Goal: Information Seeking & Learning: Understand process/instructions

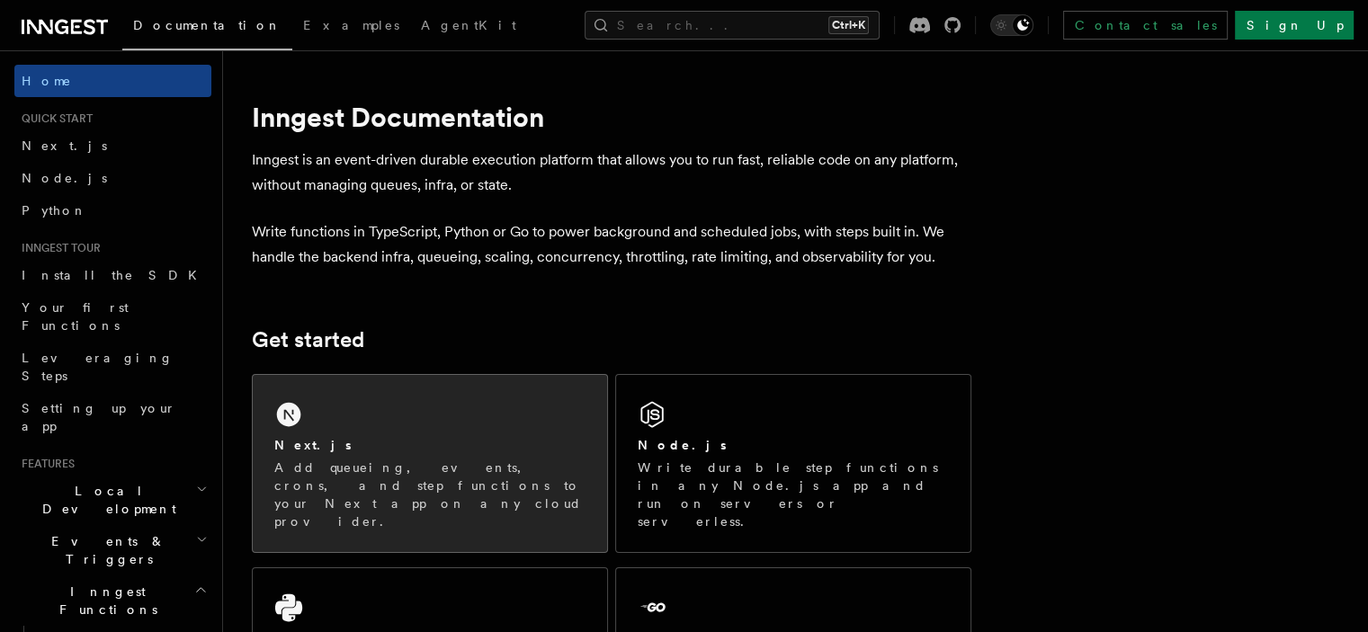
click at [421, 453] on div "Next.js" at bounding box center [429, 445] width 311 height 19
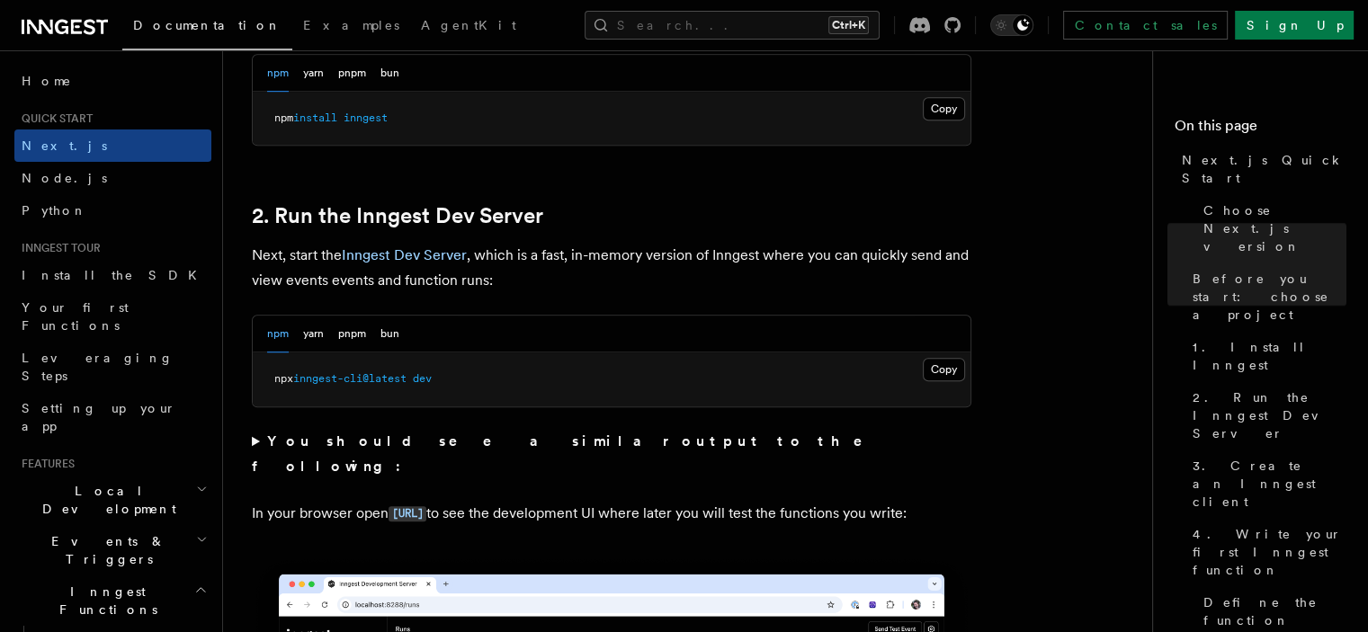
scroll to position [1169, 0]
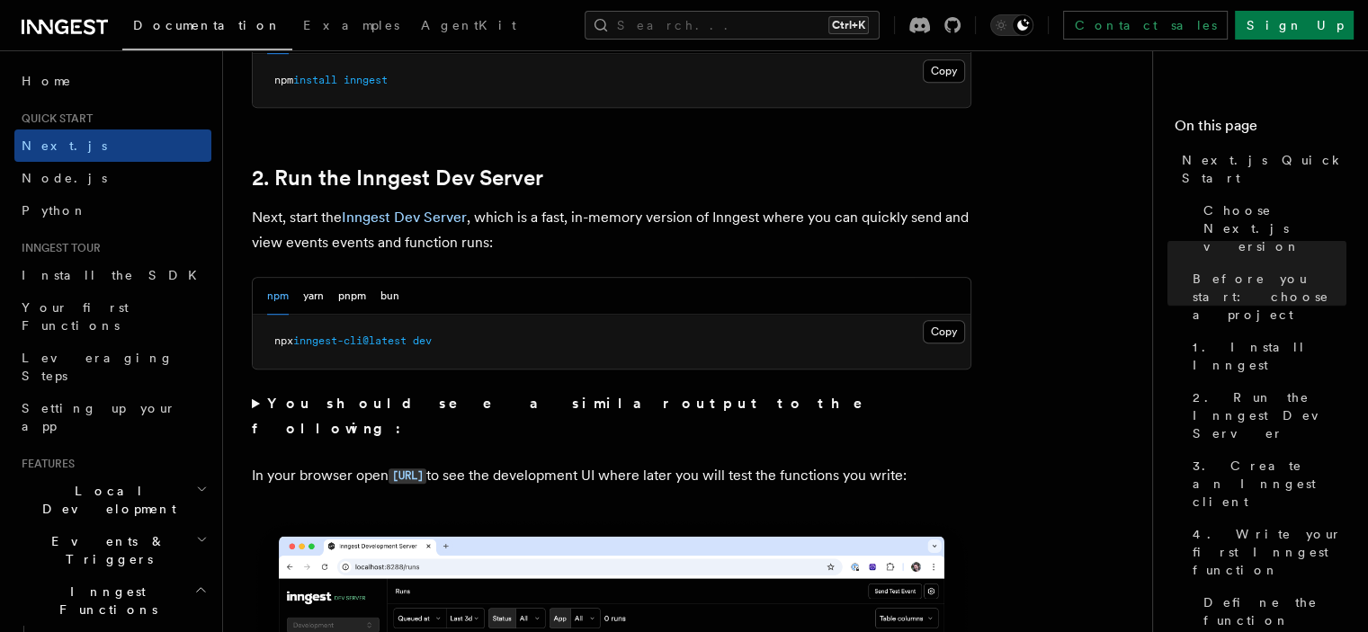
drag, startPoint x: 611, startPoint y: 167, endPoint x: 594, endPoint y: 222, distance: 57.5
click at [611, 167] on h2 "2. Run the Inngest Dev Server" at bounding box center [612, 178] width 720 height 25
click at [959, 326] on button "Copy Copied" at bounding box center [944, 331] width 42 height 23
